Goal: Task Accomplishment & Management: Complete application form

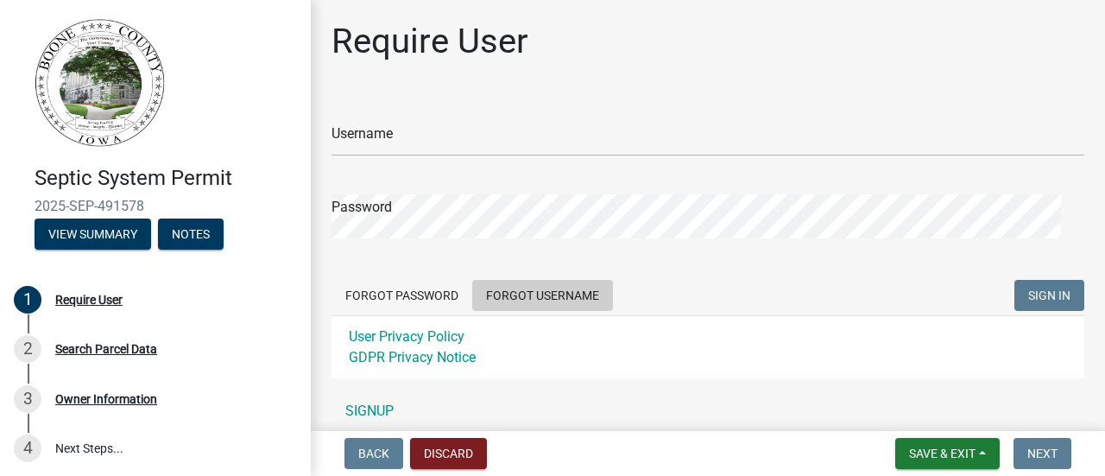
click at [587, 311] on button "Forgot Username" at bounding box center [542, 295] width 141 height 31
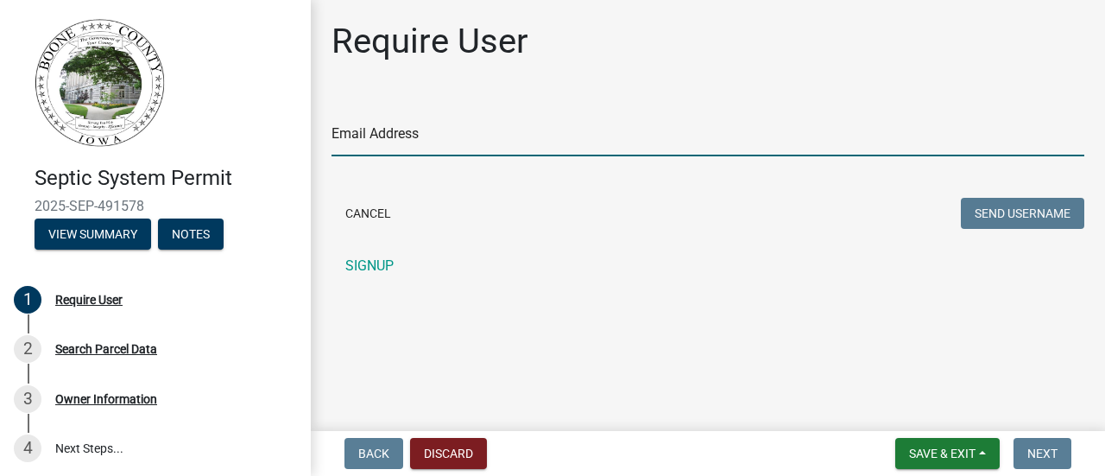
click at [470, 156] on input "Email Address" at bounding box center [708, 138] width 753 height 35
type input "[EMAIL_ADDRESS][DOMAIN_NAME]"
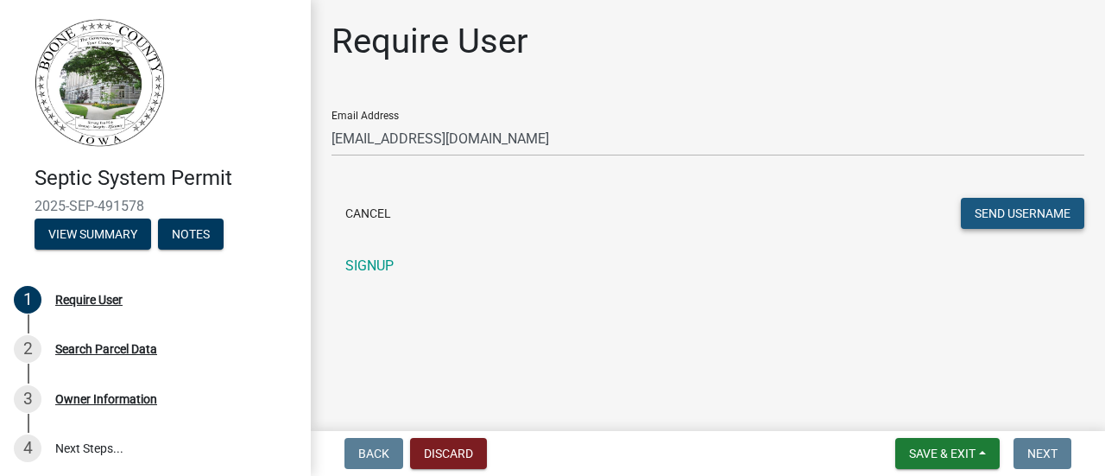
click at [963, 229] on button "Send Username" at bounding box center [1022, 213] width 123 height 31
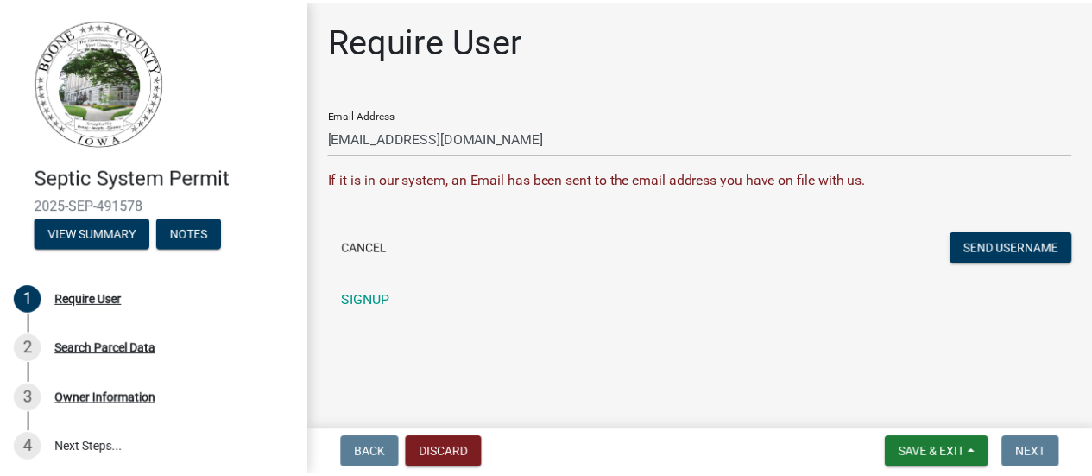
scroll to position [43, 0]
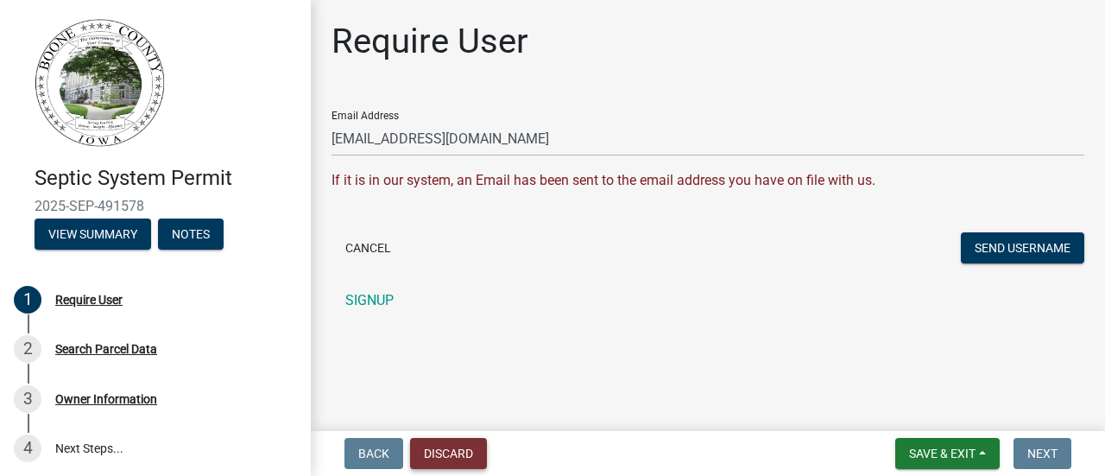
click at [487, 451] on button "Discard" at bounding box center [448, 453] width 77 height 31
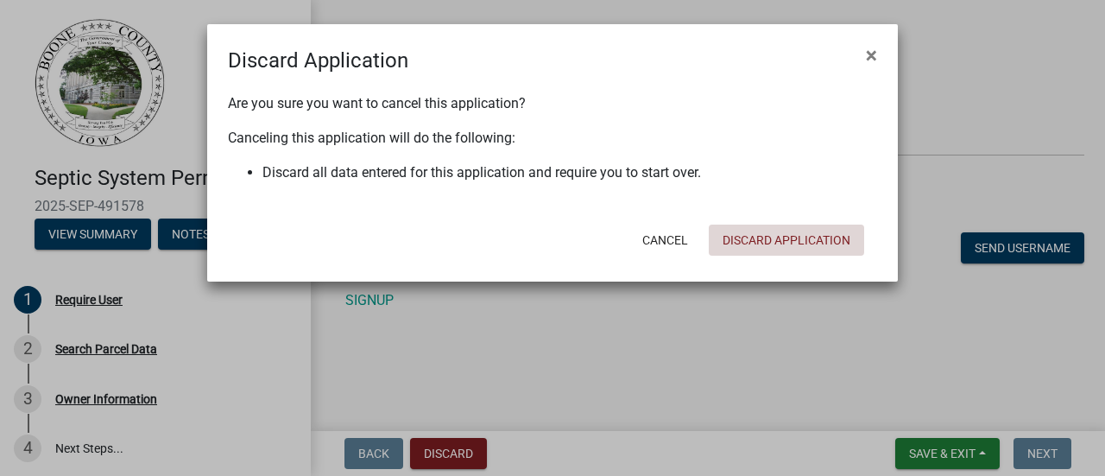
click at [745, 256] on button "Discard Application" at bounding box center [786, 240] width 155 height 31
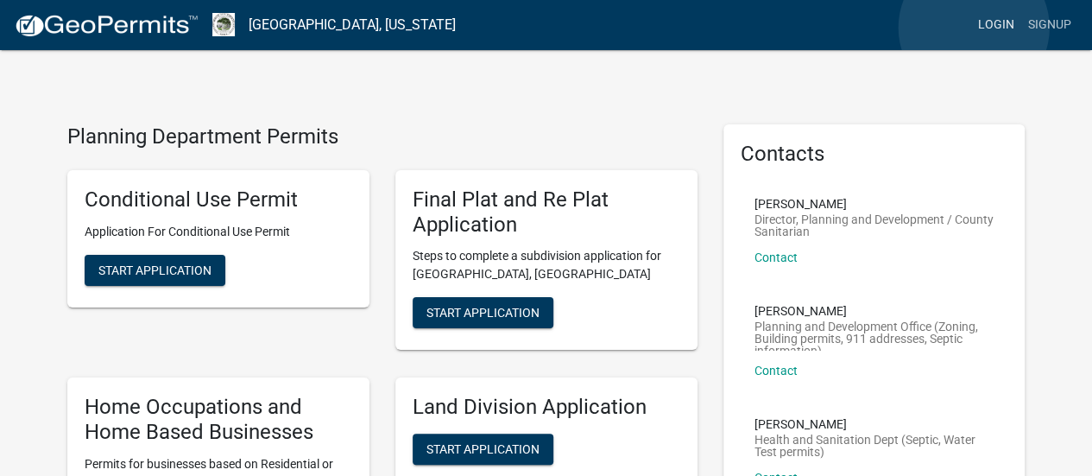
click at [973, 28] on link "Login" at bounding box center [997, 25] width 50 height 33
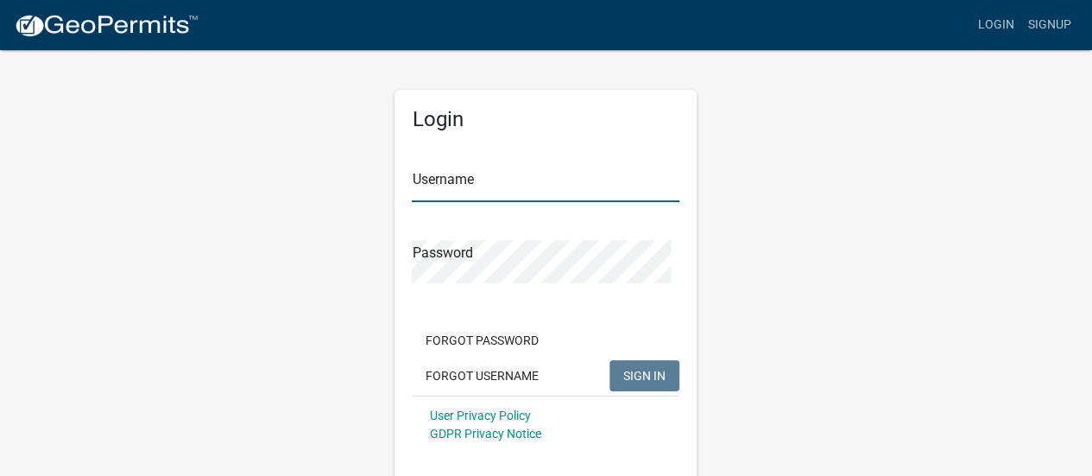
click at [453, 202] on input "Username" at bounding box center [546, 184] width 268 height 35
type input "[PERSON_NAME] Backhoe"
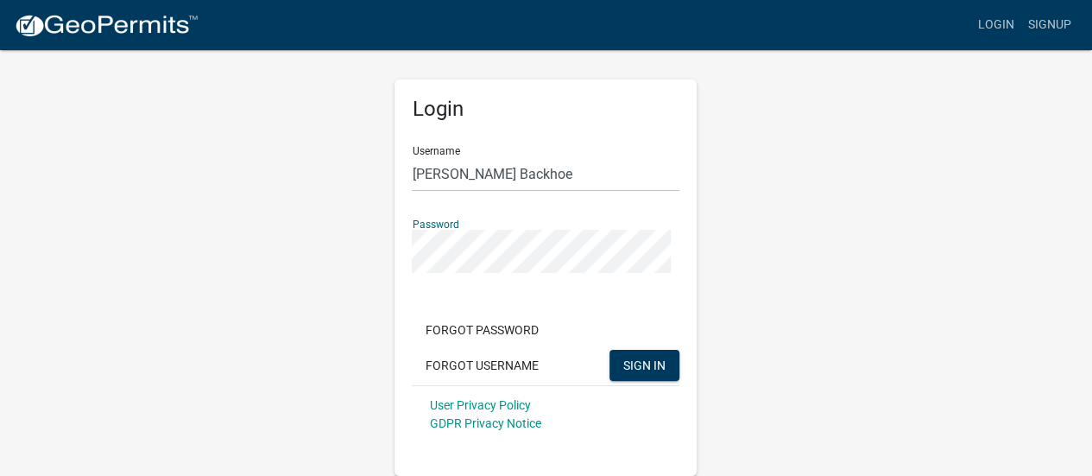
scroll to position [108, 0]
click at [624, 372] on span "SIGN IN" at bounding box center [645, 365] width 42 height 14
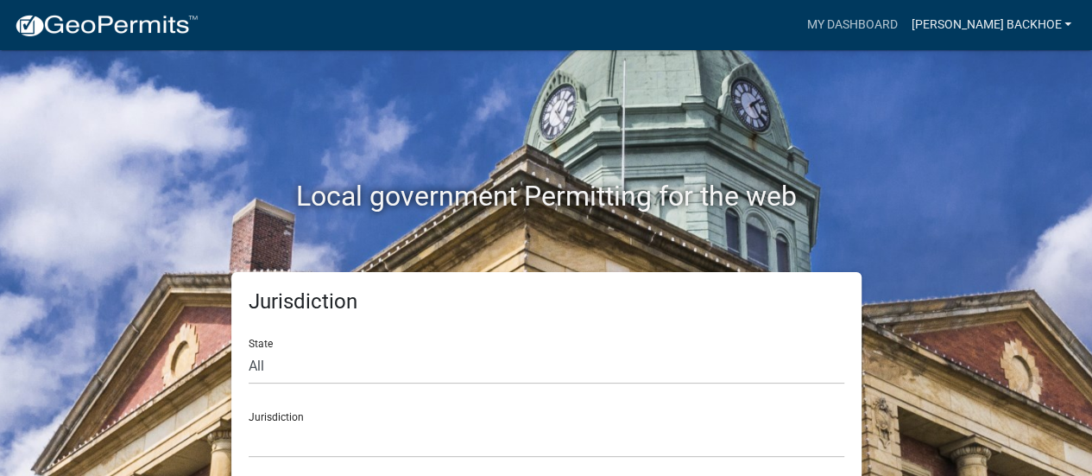
click at [991, 32] on link "[PERSON_NAME] Backhoe" at bounding box center [991, 25] width 174 height 33
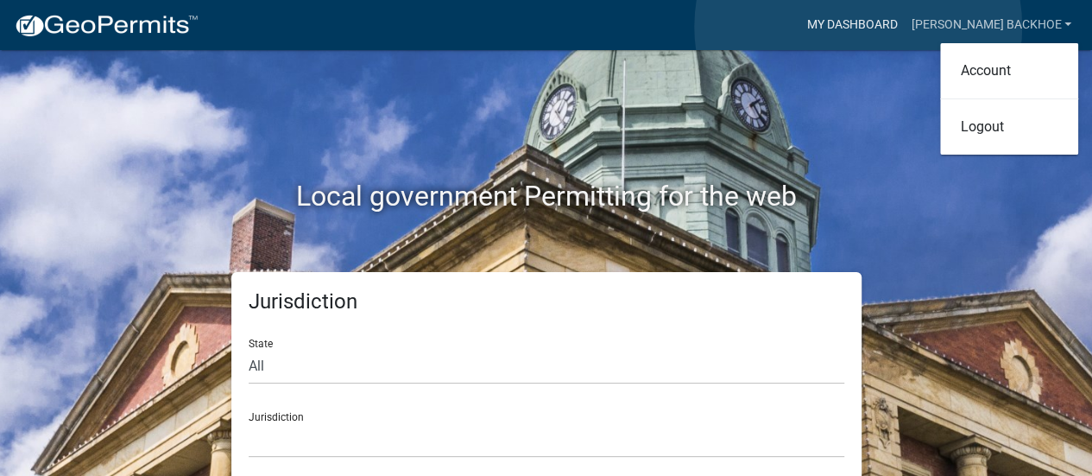
click at [858, 27] on link "My Dashboard" at bounding box center [852, 25] width 104 height 33
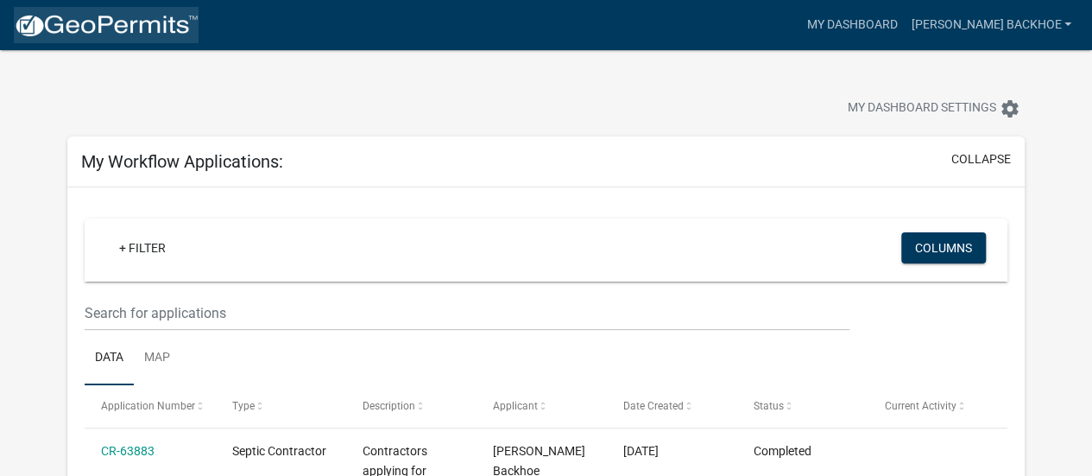
click at [127, 24] on img at bounding box center [106, 26] width 185 height 26
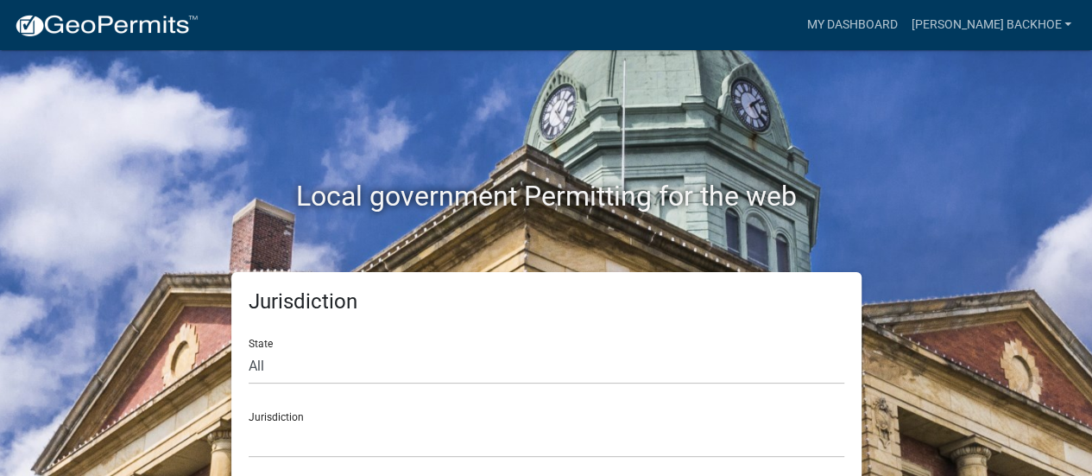
scroll to position [78, 0]
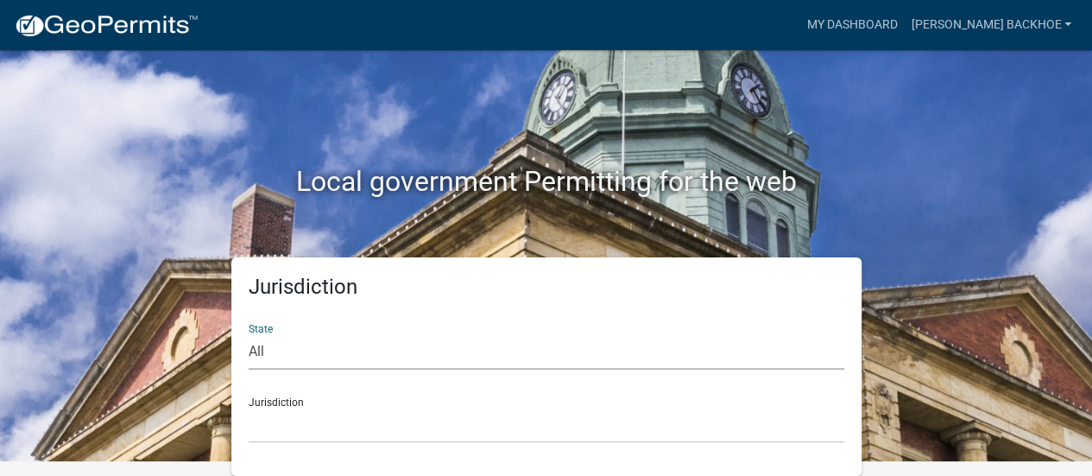
click at [326, 334] on select "All [US_STATE] [US_STATE] [US_STATE] [US_STATE] [US_STATE] [US_STATE] [US_STATE…" at bounding box center [547, 351] width 596 height 35
select select "[US_STATE]"
click at [252, 334] on select "All [US_STATE] [US_STATE] [US_STATE] [US_STATE] [US_STATE] [US_STATE] [US_STATE…" at bounding box center [547, 351] width 596 height 35
click at [333, 412] on select "[GEOGRAPHIC_DATA], [US_STATE] [GEOGRAPHIC_DATA], [US_STATE] [GEOGRAPHIC_DATA], …" at bounding box center [547, 425] width 596 height 35
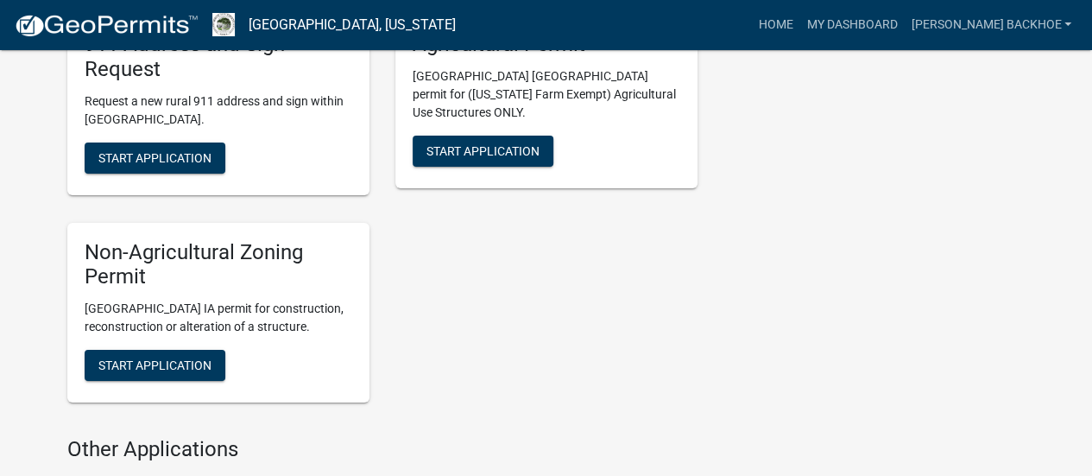
scroll to position [2936, 0]
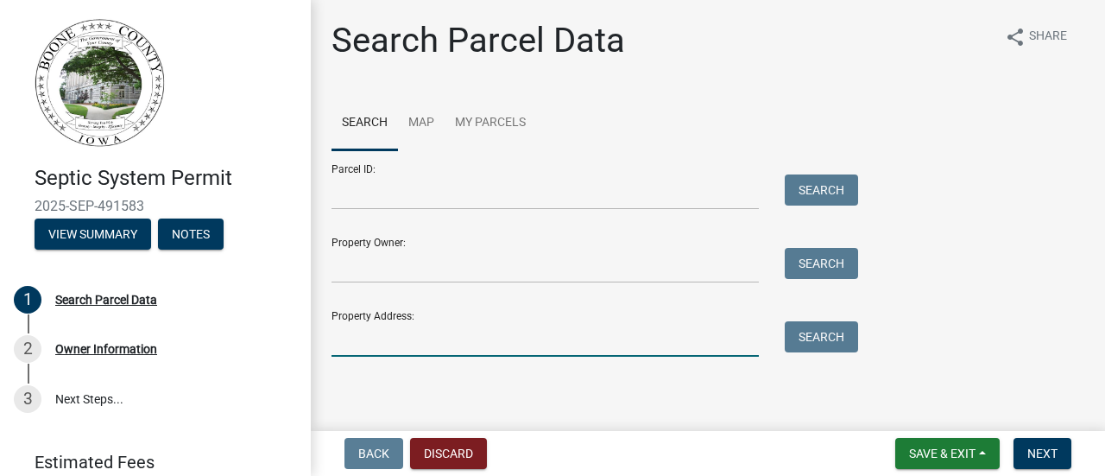
click at [420, 329] on input "Property Address:" at bounding box center [545, 338] width 427 height 35
type input "[STREET_ADDRESS]"
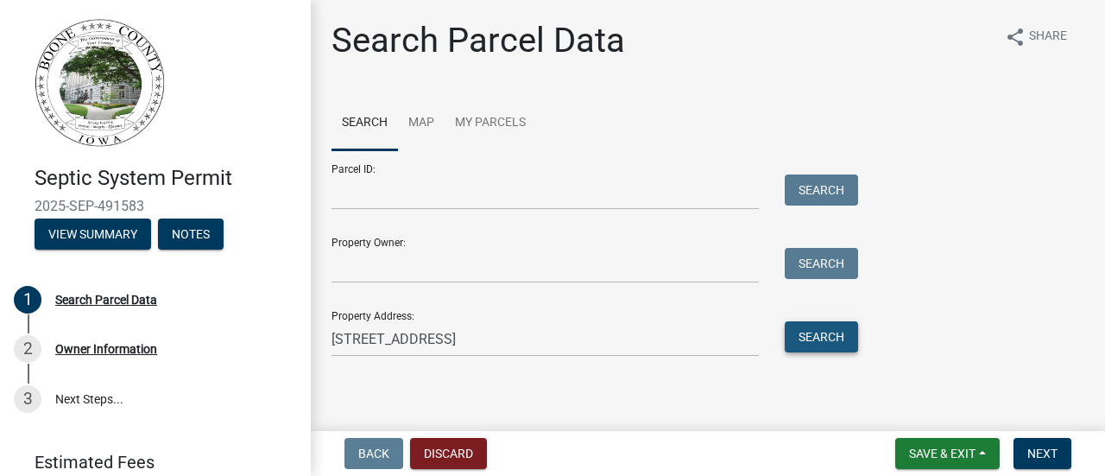
click at [853, 331] on button "Search" at bounding box center [821, 336] width 73 height 31
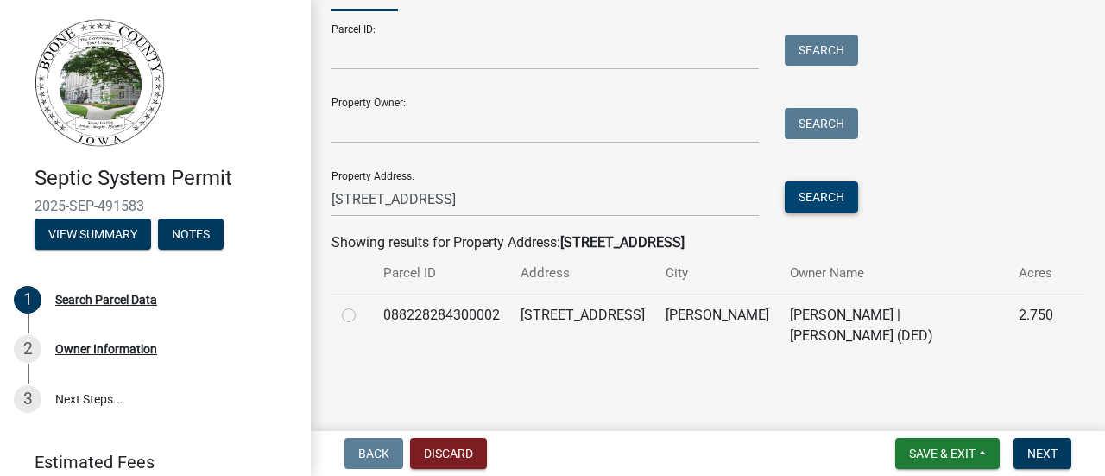
scroll to position [267, 0]
click at [363, 305] on label at bounding box center [363, 305] width 0 height 0
click at [363, 305] on input "radio" at bounding box center [368, 310] width 11 height 11
radio input "true"
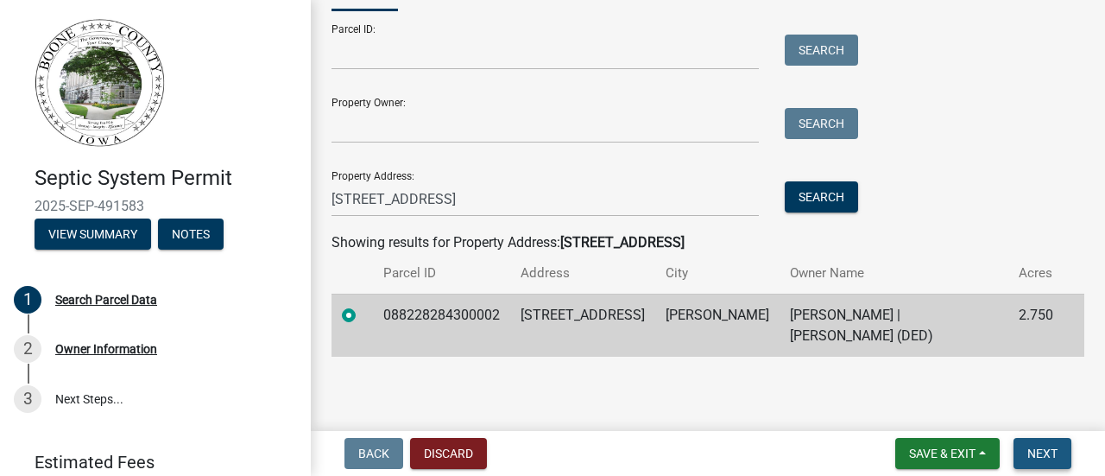
click at [1037, 453] on span "Next" at bounding box center [1043, 453] width 30 height 14
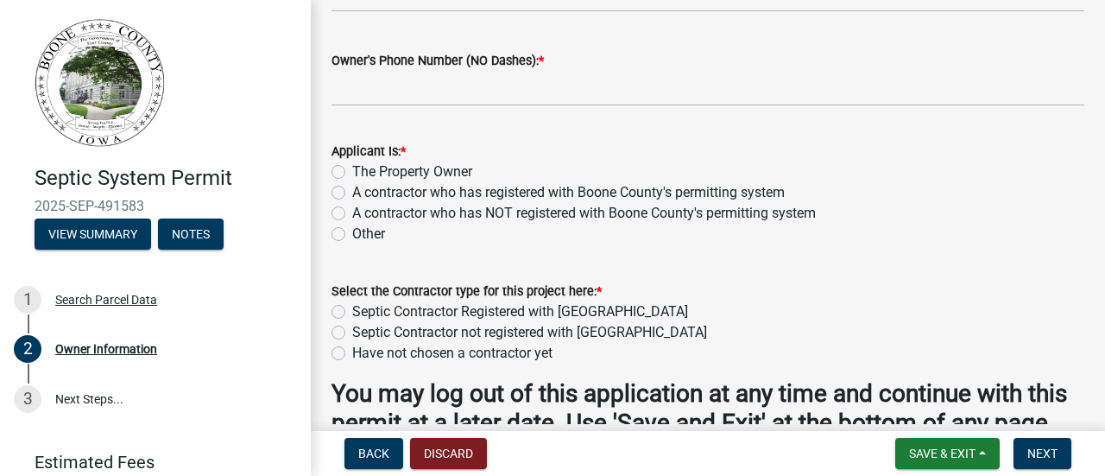
scroll to position [864, 0]
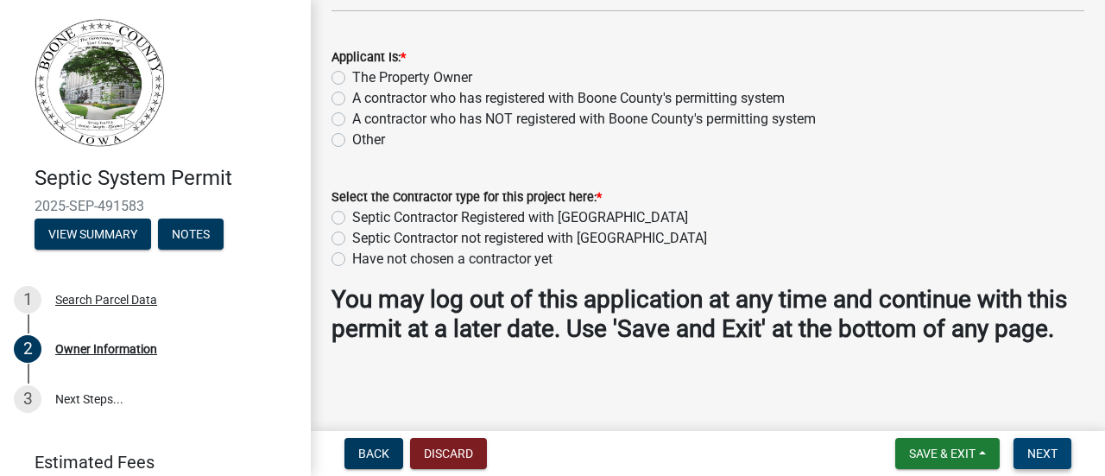
click at [1033, 446] on span "Next" at bounding box center [1043, 453] width 30 height 14
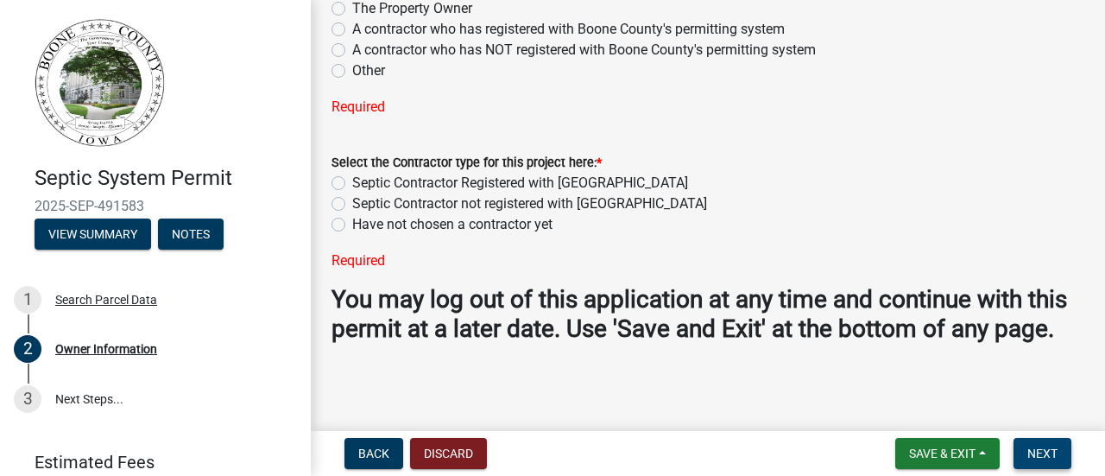
scroll to position [1159, 0]
click at [352, 180] on label "Septic Contractor Registered with [GEOGRAPHIC_DATA]" at bounding box center [520, 183] width 336 height 21
click at [352, 180] on input "Septic Contractor Registered with [GEOGRAPHIC_DATA]" at bounding box center [357, 178] width 11 height 11
radio input "true"
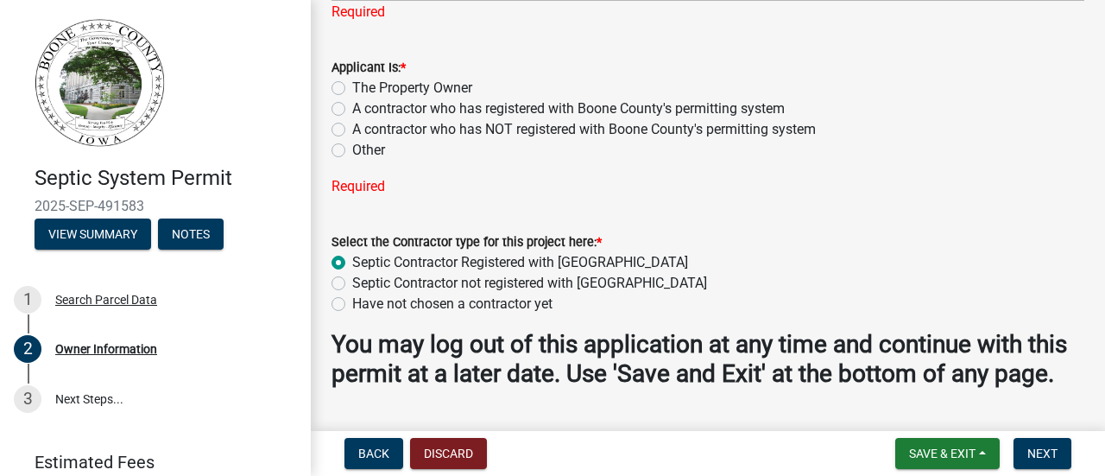
scroll to position [814, 0]
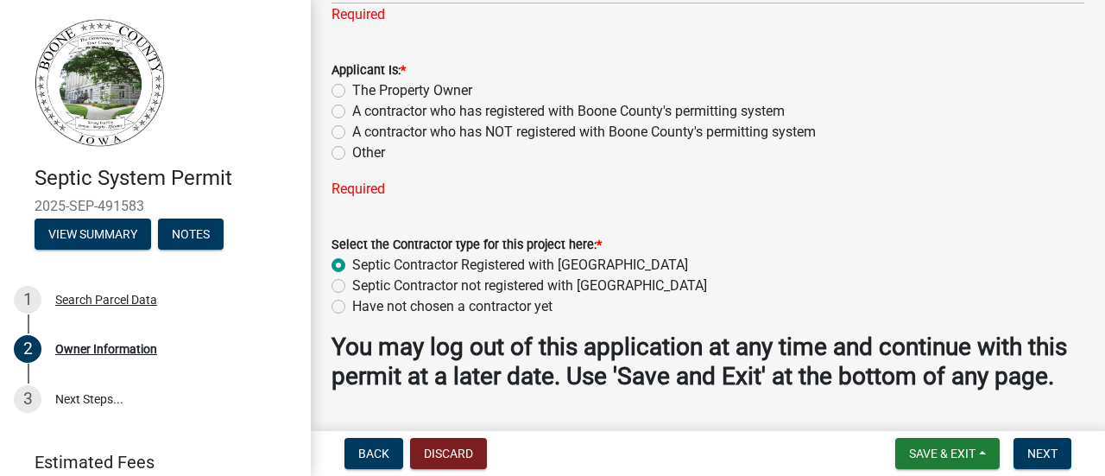
click at [352, 122] on label "A contractor who has registered with Boone County's permitting system" at bounding box center [568, 111] width 433 height 21
click at [352, 112] on input "A contractor who has registered with Boone County's permitting system" at bounding box center [357, 106] width 11 height 11
radio input "true"
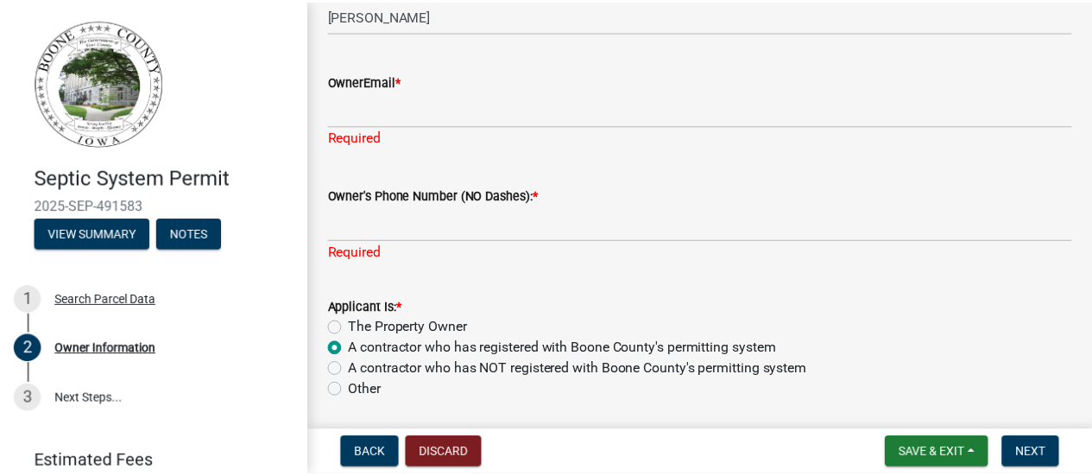
scroll to position [468, 0]
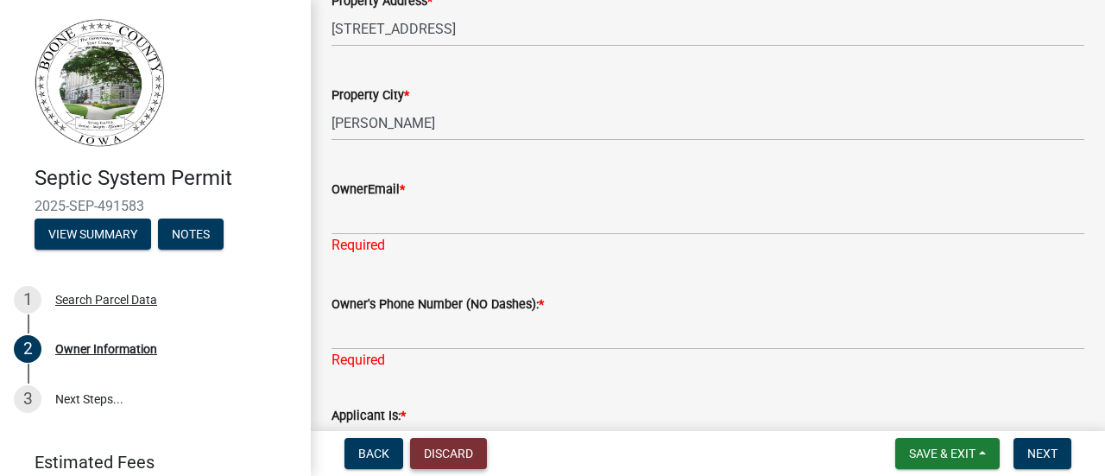
click at [459, 448] on button "Discard" at bounding box center [448, 453] width 77 height 31
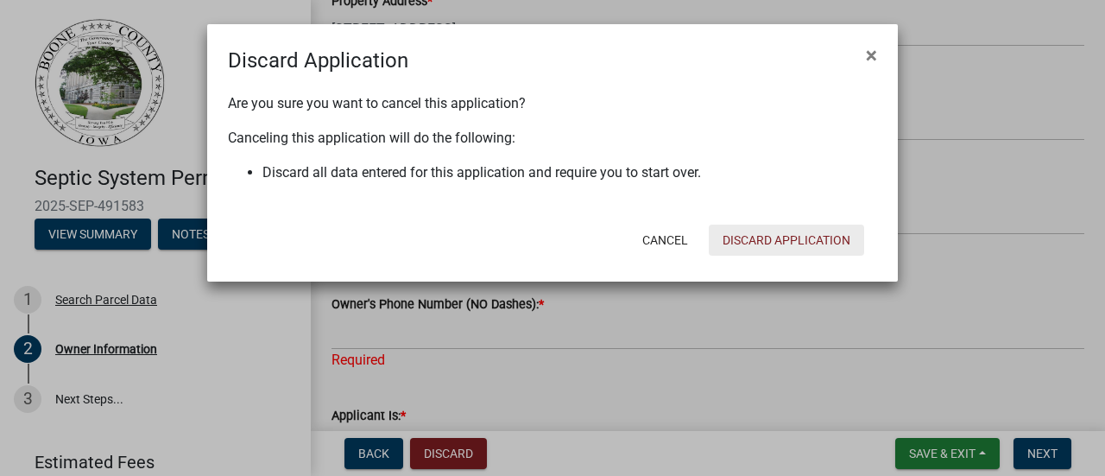
click at [780, 256] on button "Discard Application" at bounding box center [786, 240] width 155 height 31
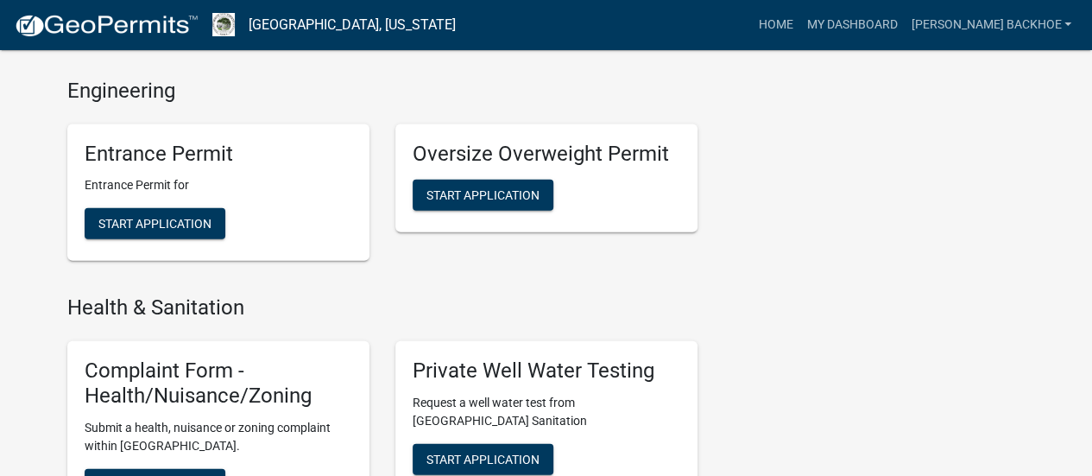
scroll to position [1900, 0]
